Goal: Task Accomplishment & Management: Manage account settings

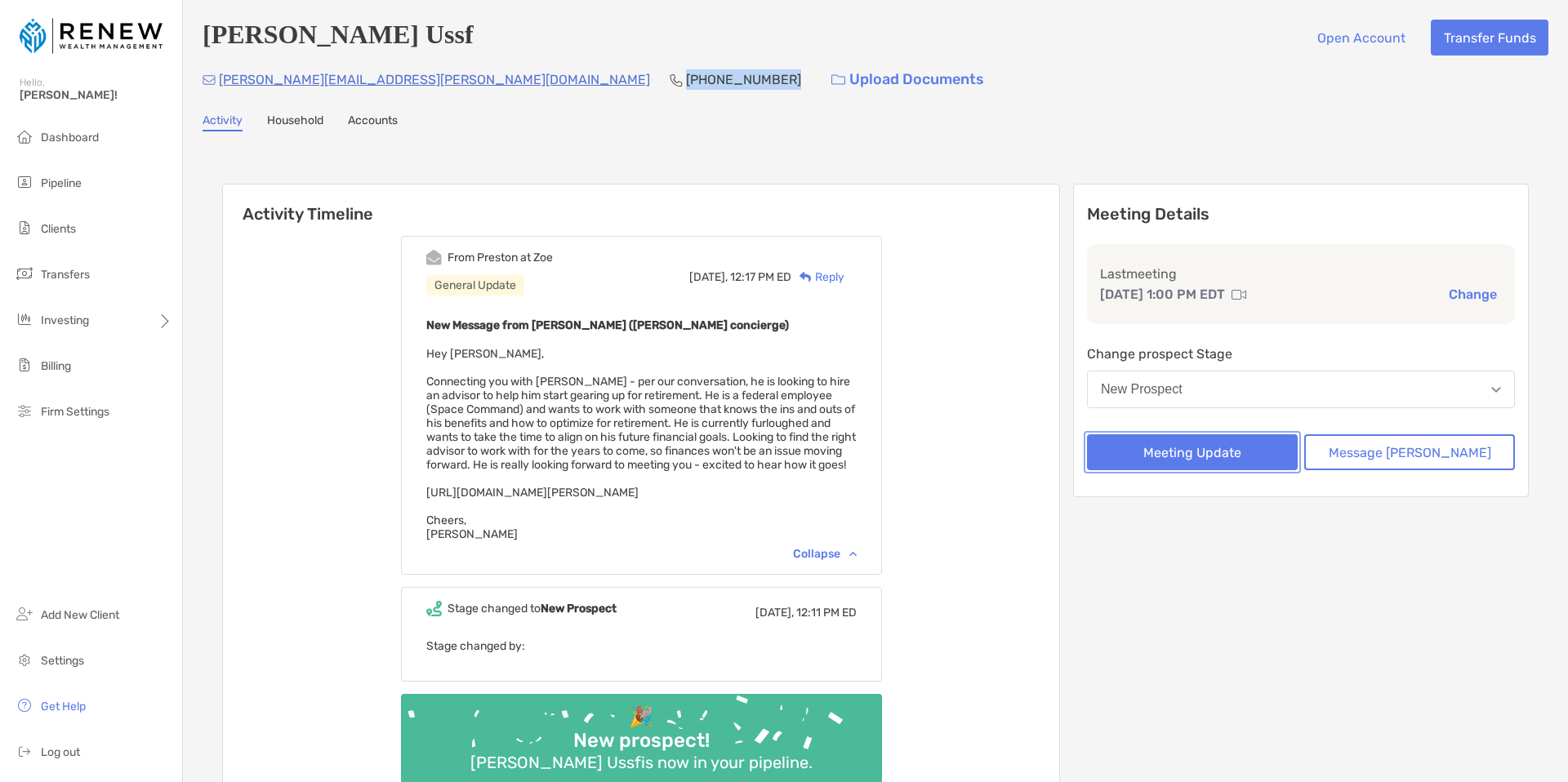
click at [1196, 440] on button "Meeting Update" at bounding box center [1192, 452] width 210 height 36
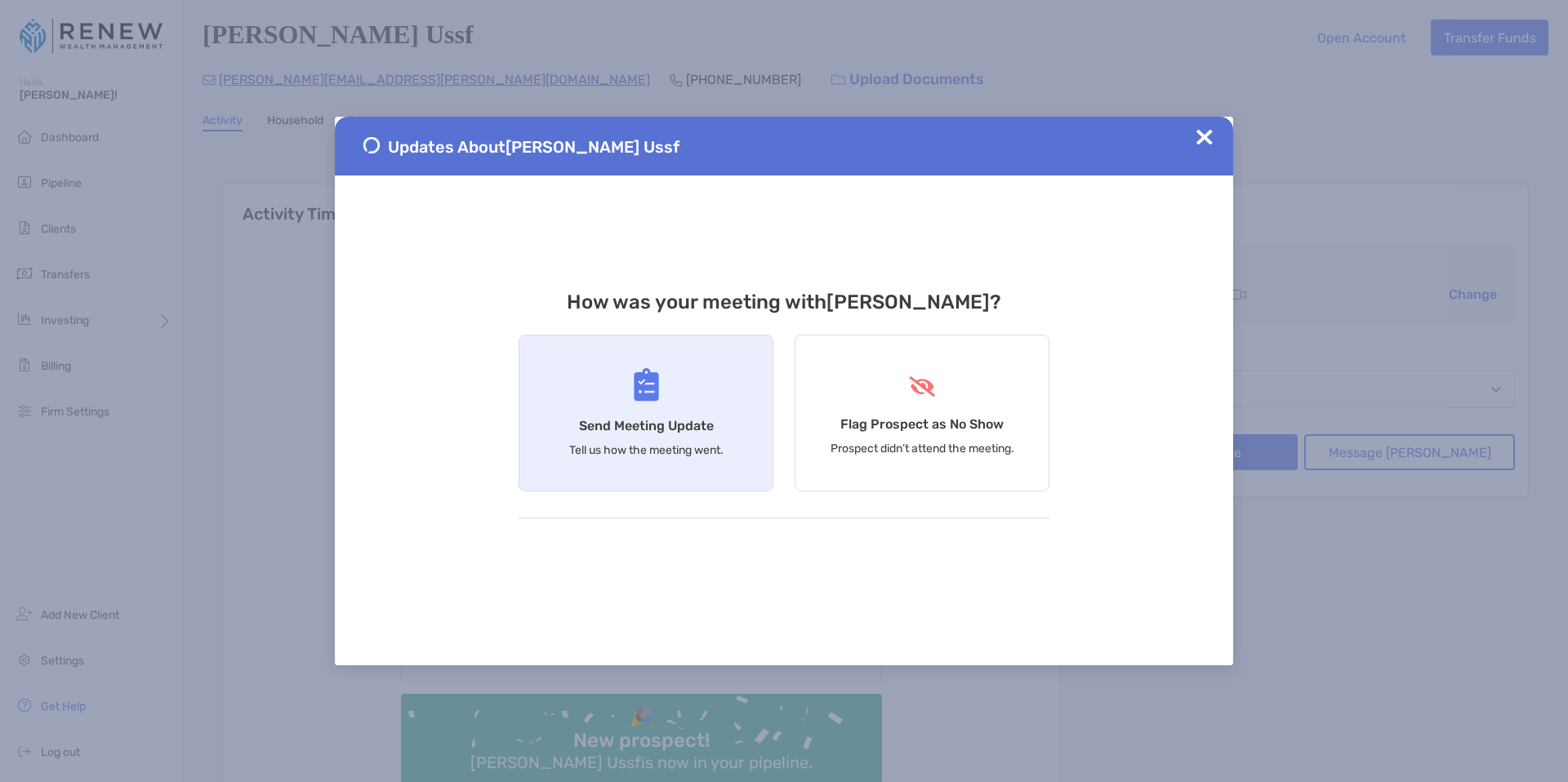
click at [629, 387] on div "Send Meeting Update Tell us how the meeting went." at bounding box center [646, 413] width 255 height 157
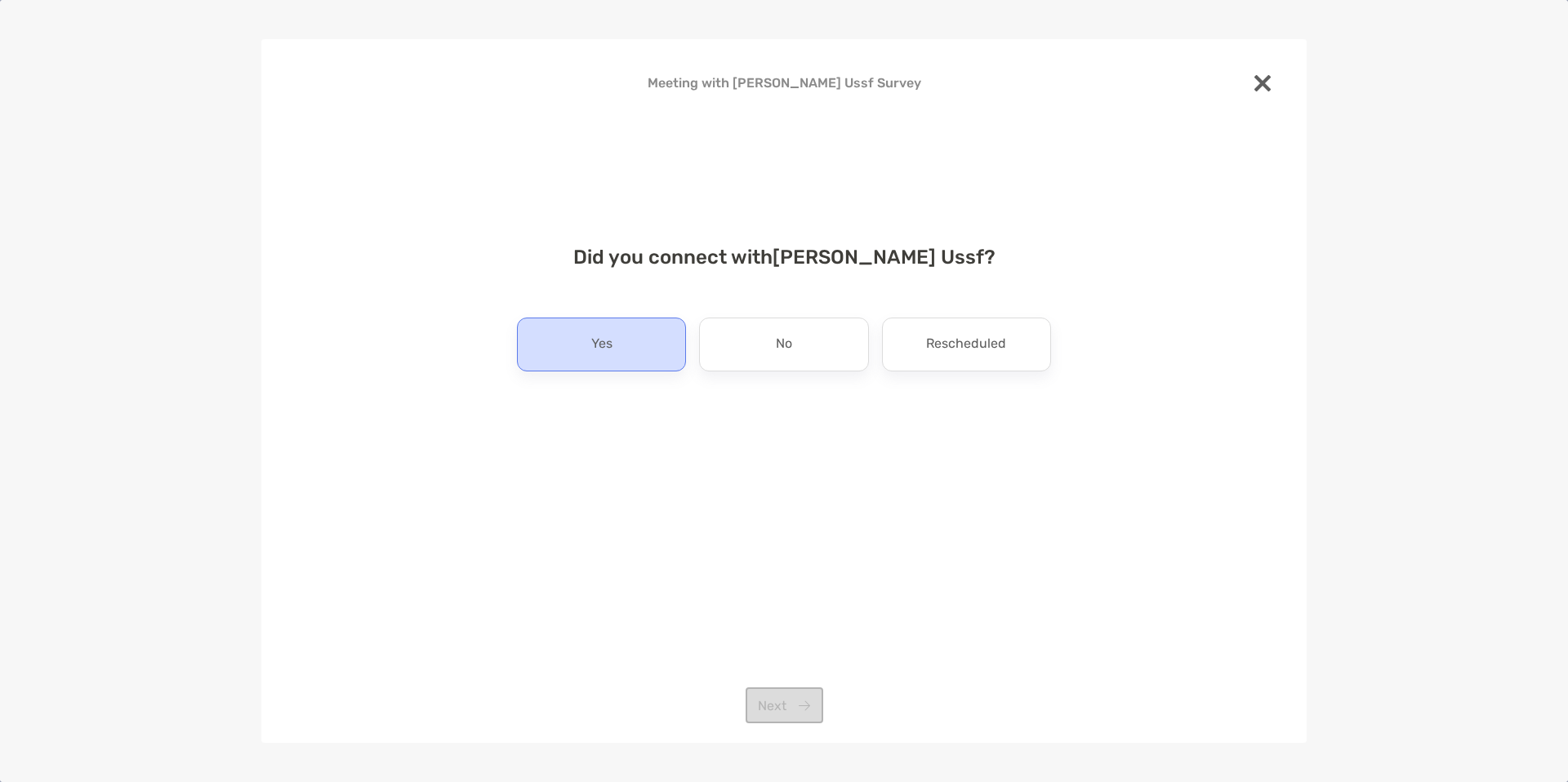
click at [629, 348] on div "Yes" at bounding box center [601, 344] width 169 height 54
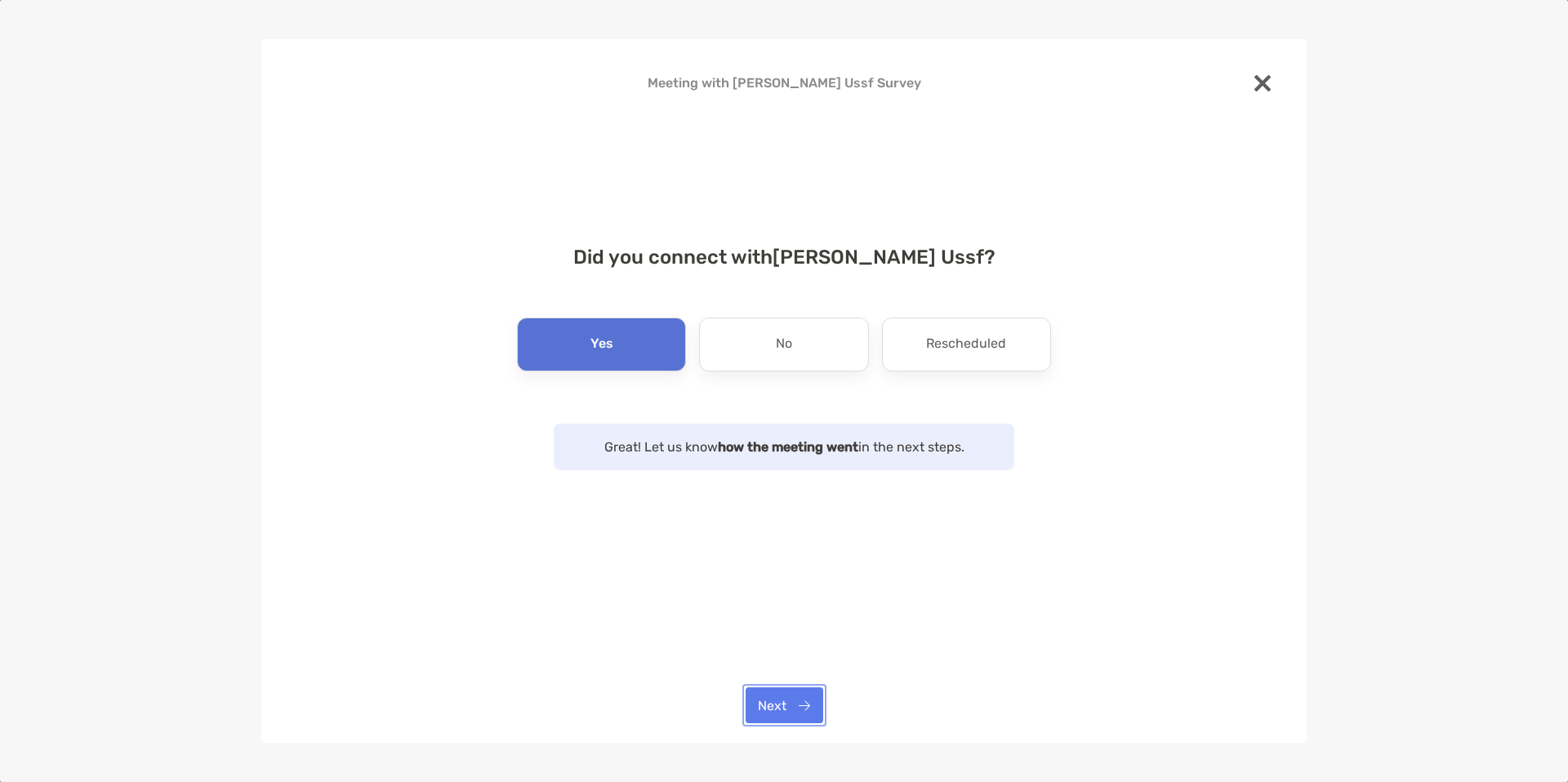
click at [797, 715] on button "Next" at bounding box center [784, 705] width 78 height 36
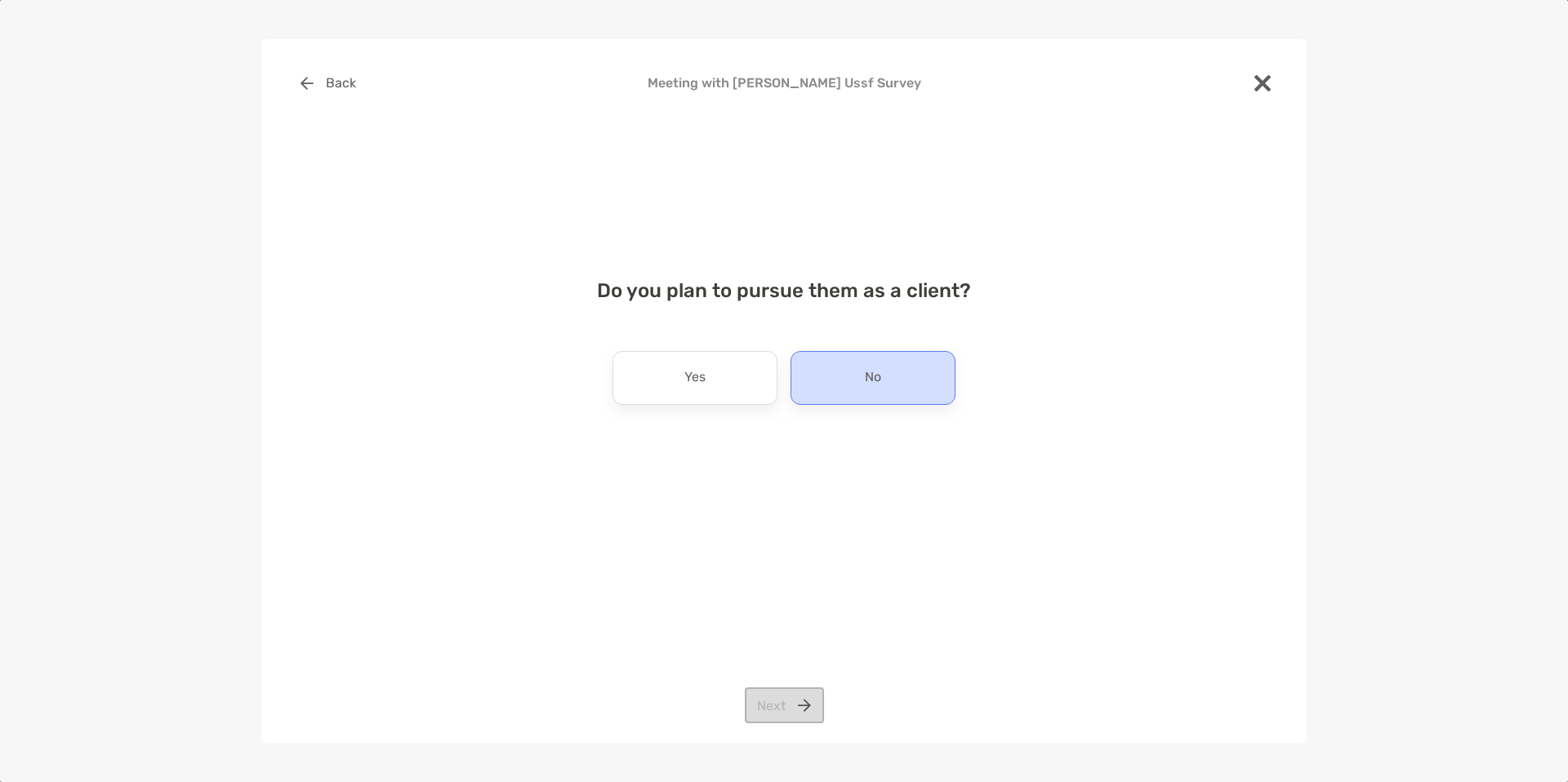
click at [873, 389] on p "No" at bounding box center [872, 377] width 16 height 26
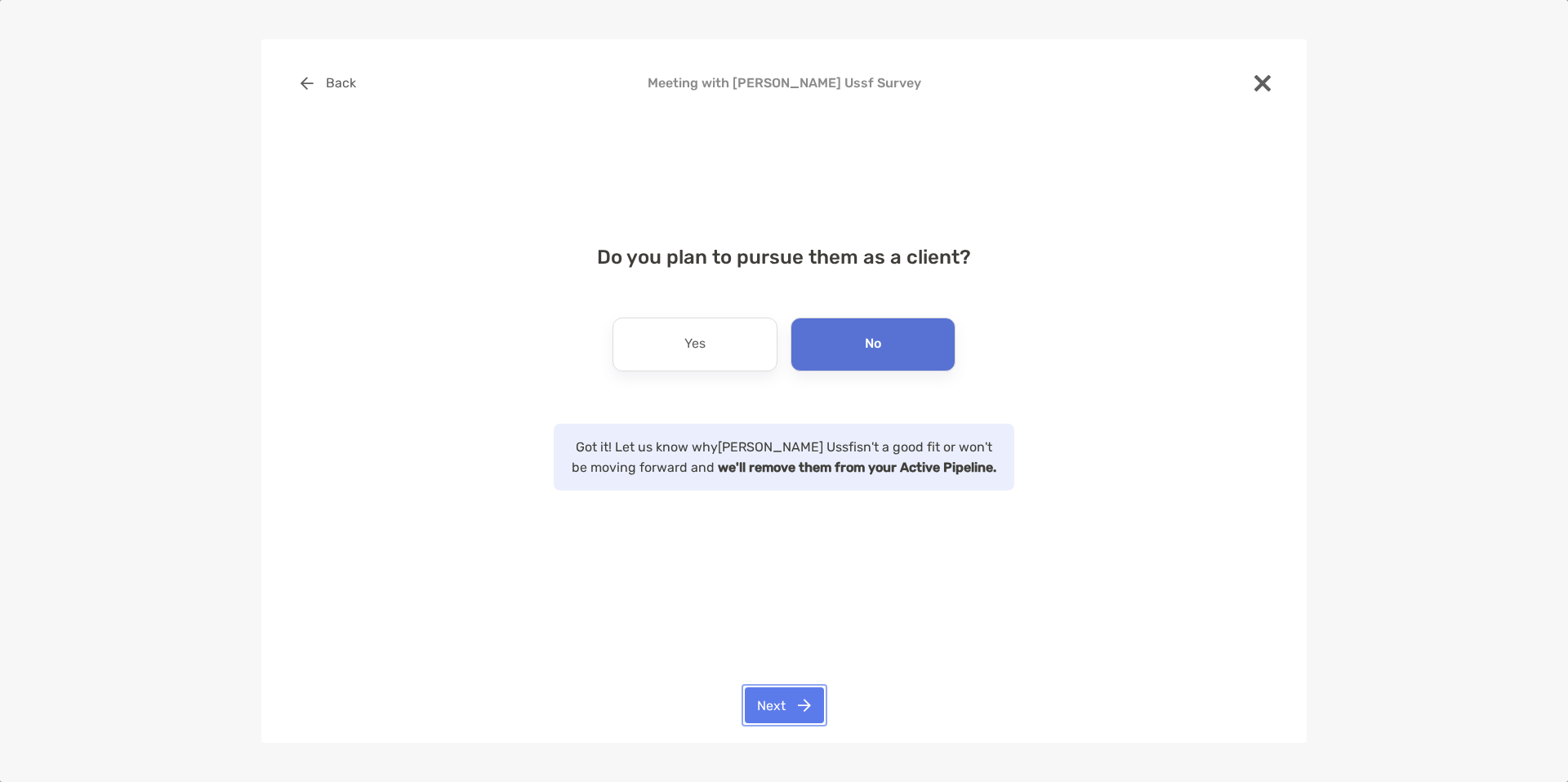
click at [790, 710] on button "Next" at bounding box center [784, 705] width 79 height 36
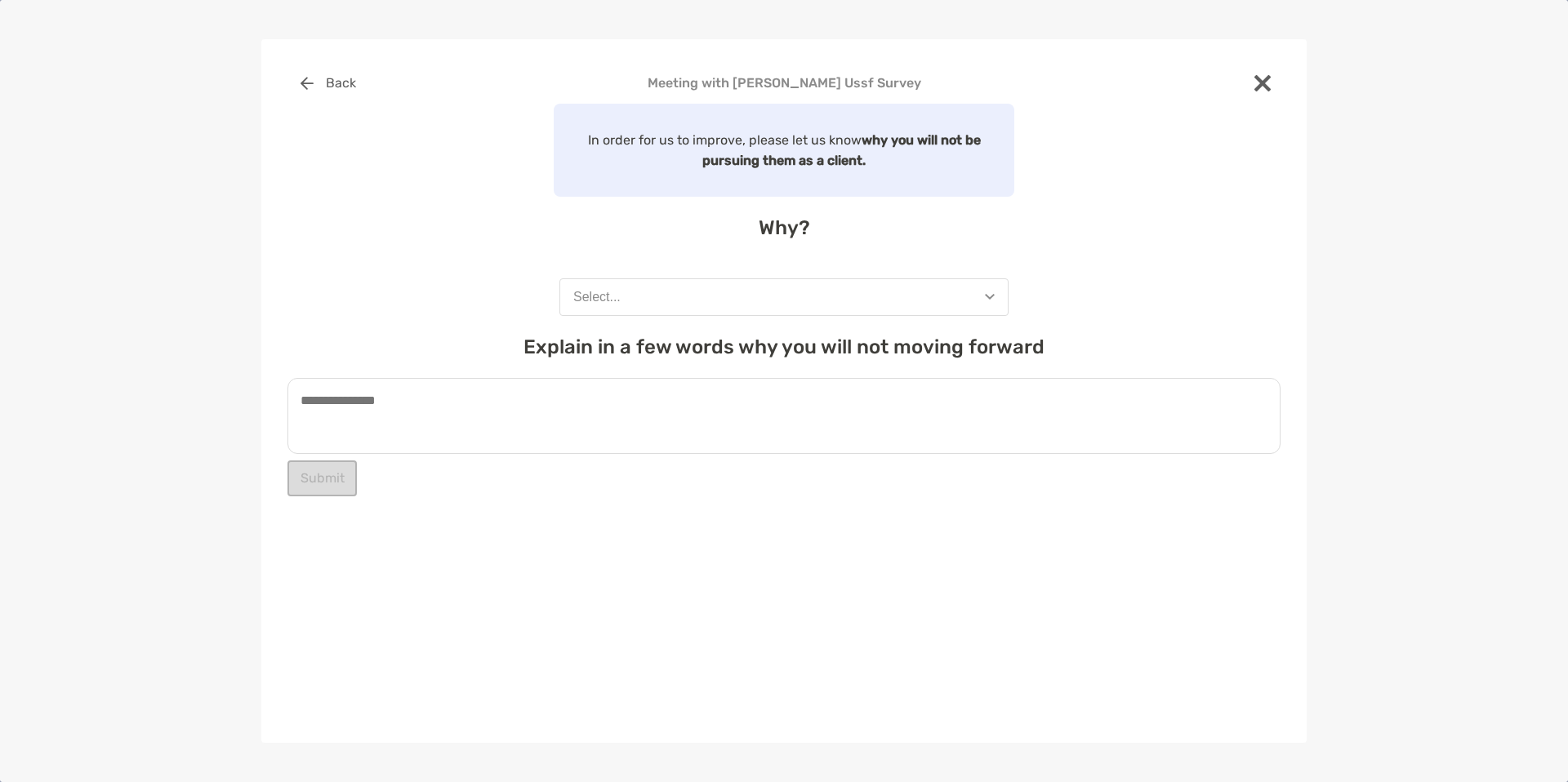
click at [953, 312] on button "Select..." at bounding box center [784, 297] width 449 height 37
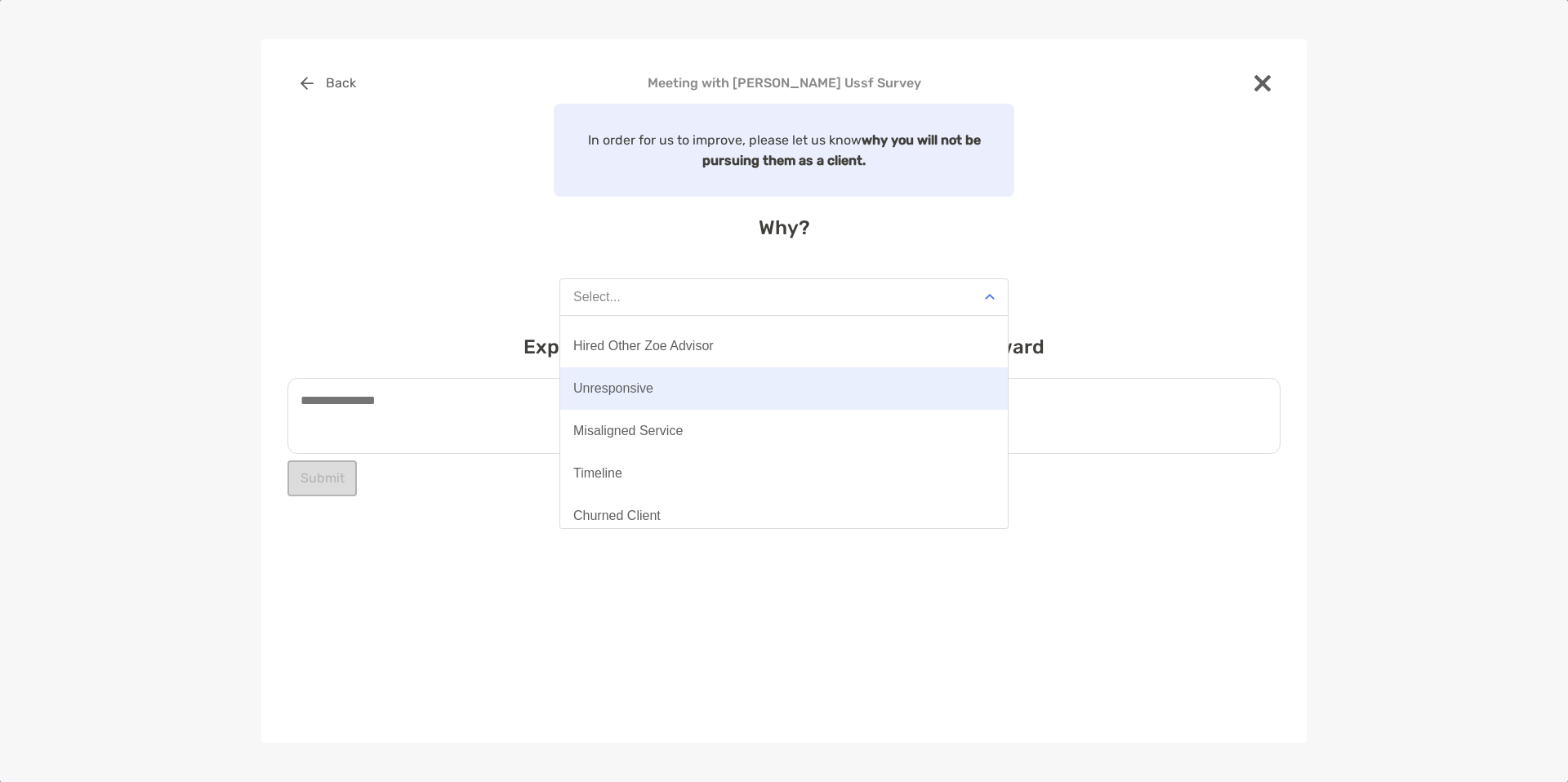
scroll to position [128, 0]
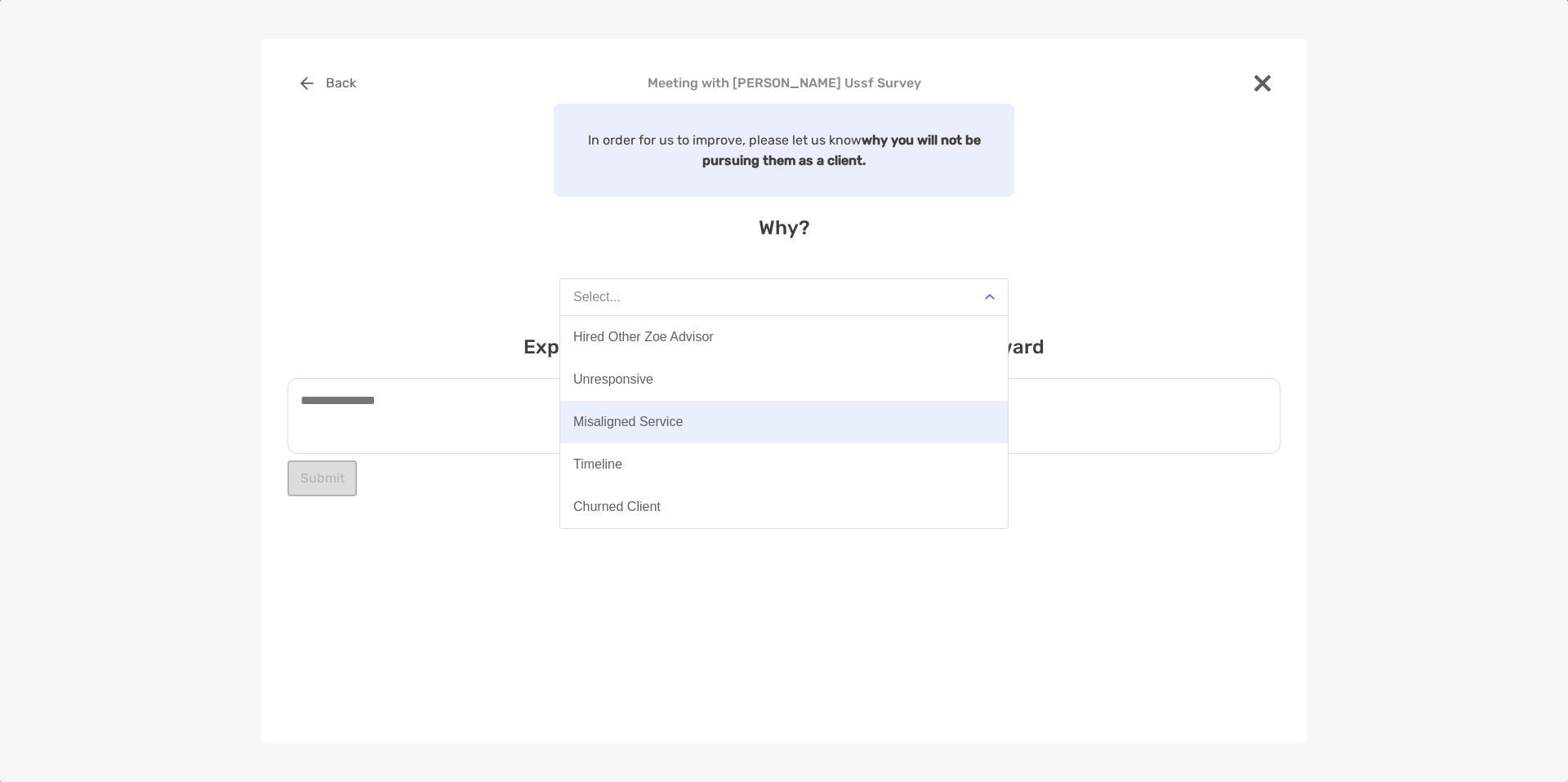
click at [854, 422] on button "Misaligned Service" at bounding box center [784, 423] width 447 height 43
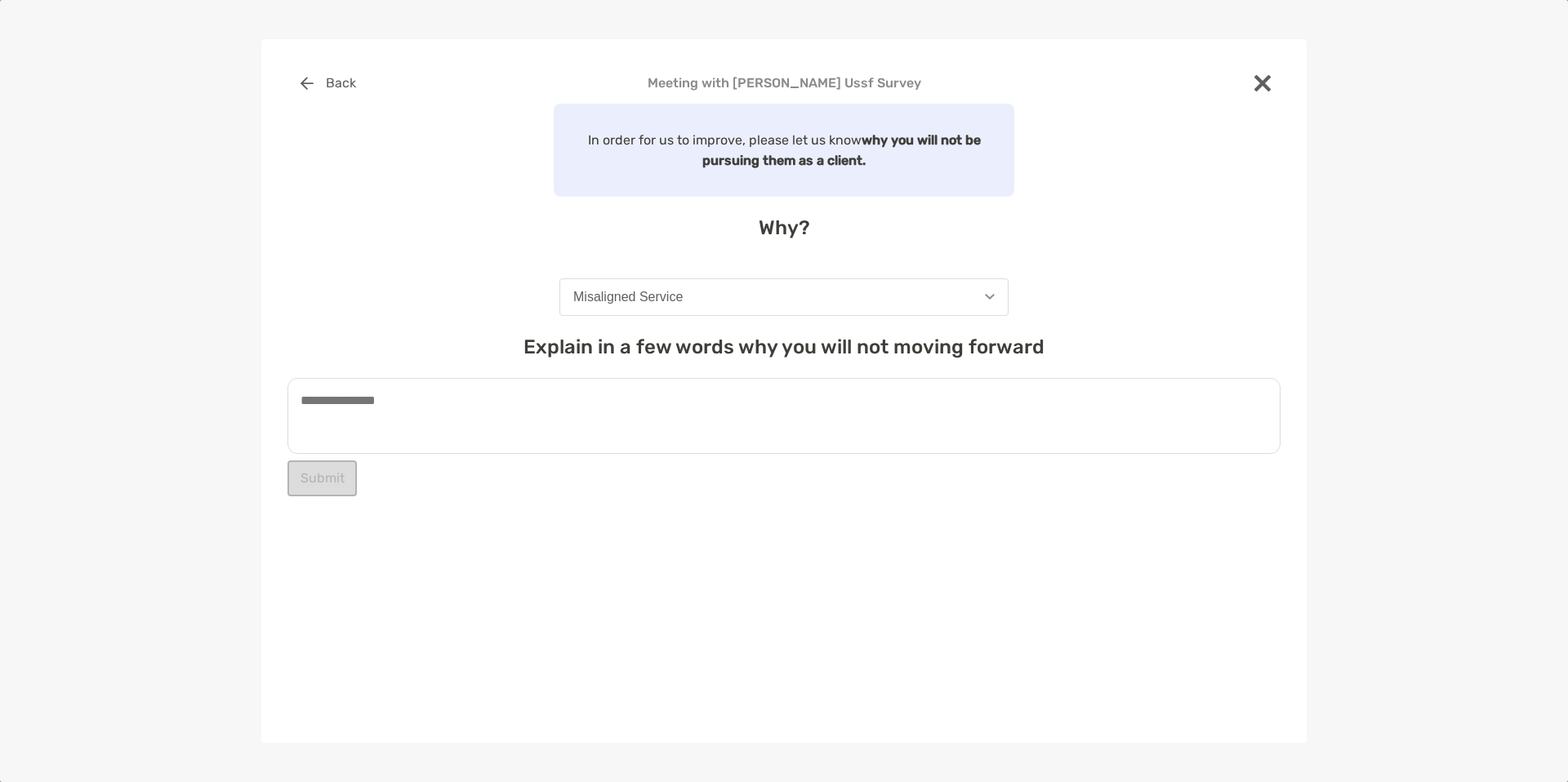
click at [745, 412] on textarea at bounding box center [784, 416] width 993 height 76
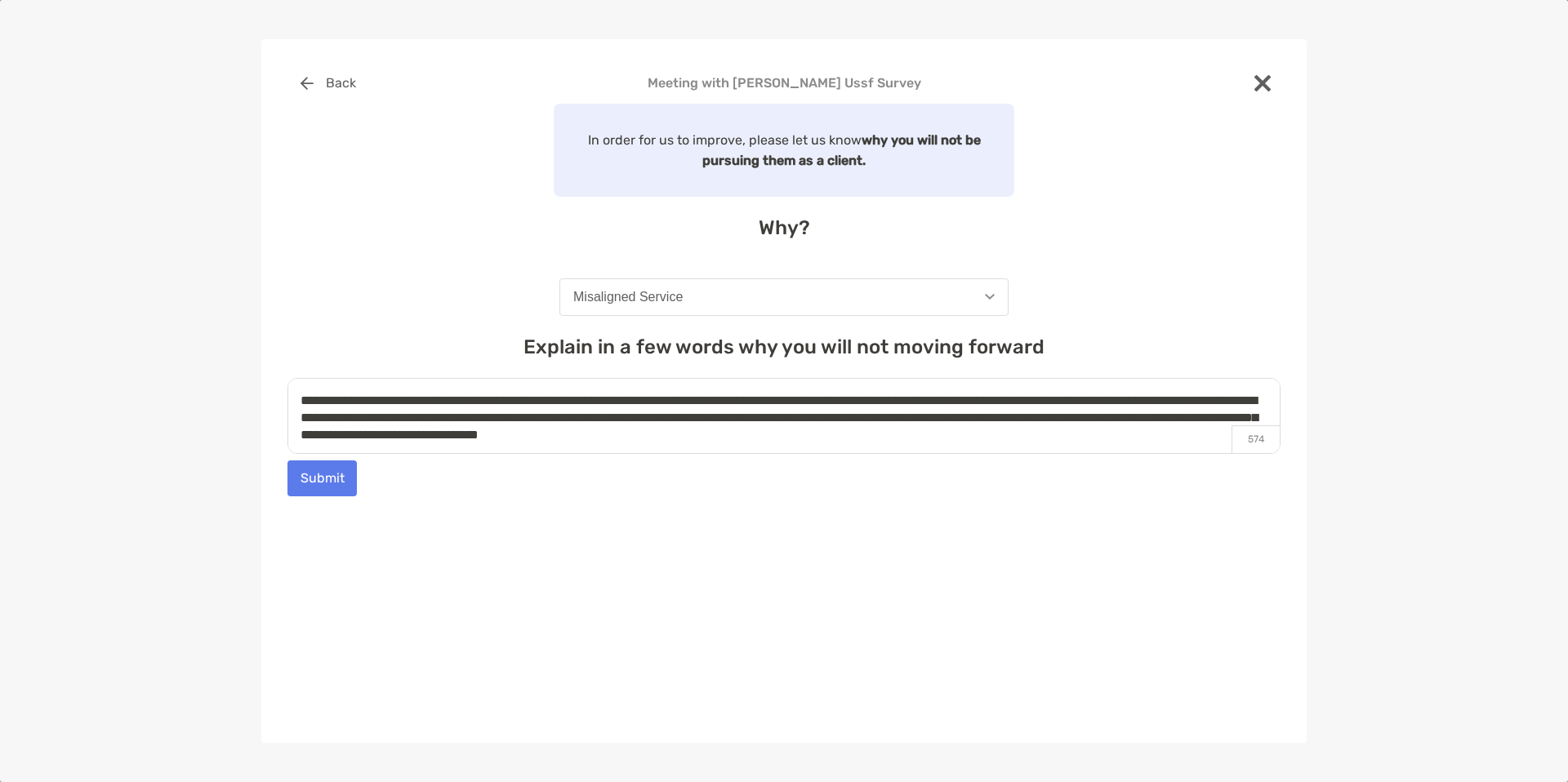
type textarea "**********"
click at [304, 480] on button "Submit" at bounding box center [321, 479] width 69 height 36
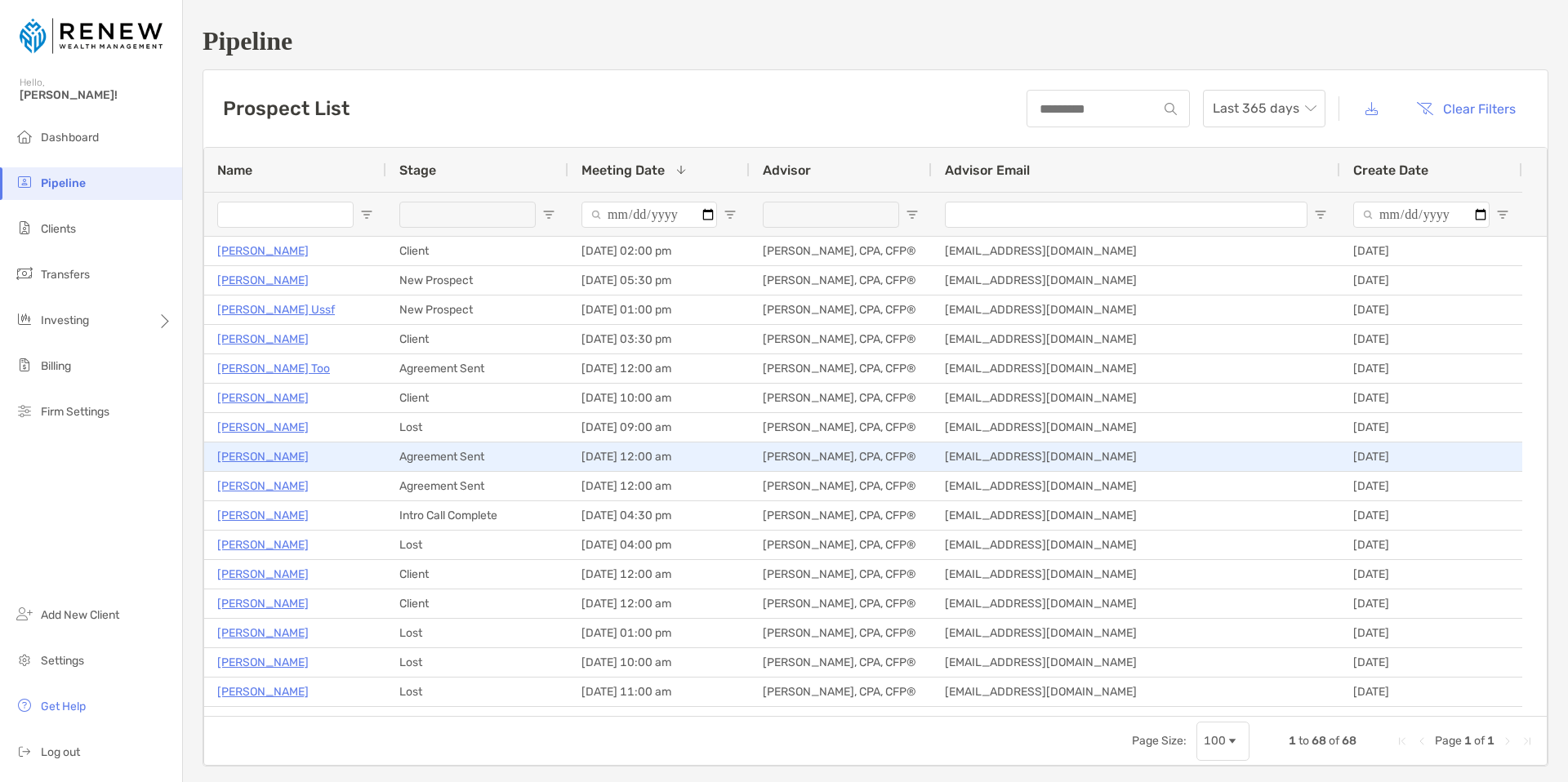
click at [407, 436] on div "Lost" at bounding box center [477, 428] width 182 height 29
